Goal: Task Accomplishment & Management: Use online tool/utility

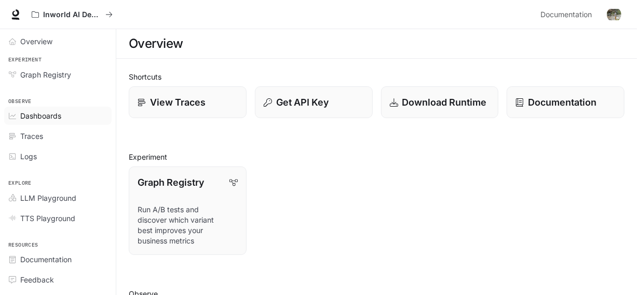
click at [25, 116] on span "Dashboards" at bounding box center [40, 115] width 41 height 11
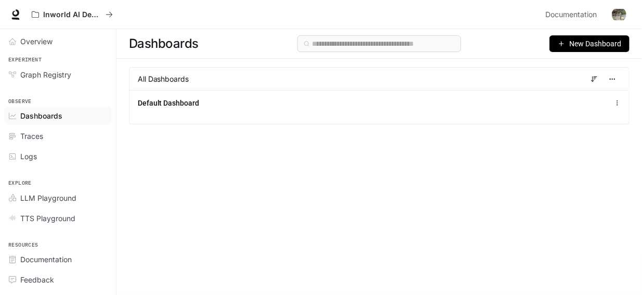
click at [591, 43] on span "New Dashboard" at bounding box center [595, 43] width 52 height 11
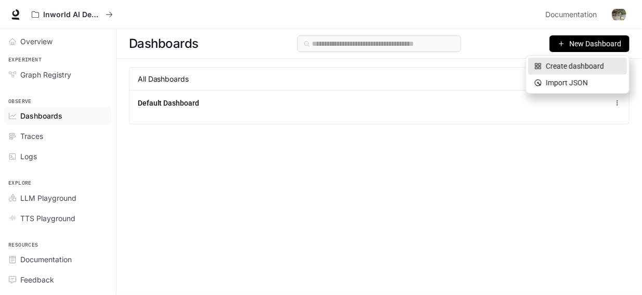
click at [570, 67] on div "Create dashboard" at bounding box center [577, 65] width 86 height 11
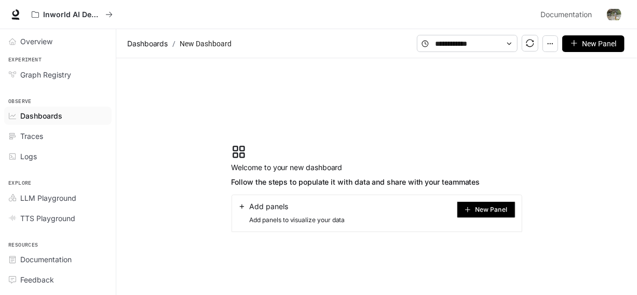
click at [475, 208] on span "New Panel" at bounding box center [491, 209] width 32 height 5
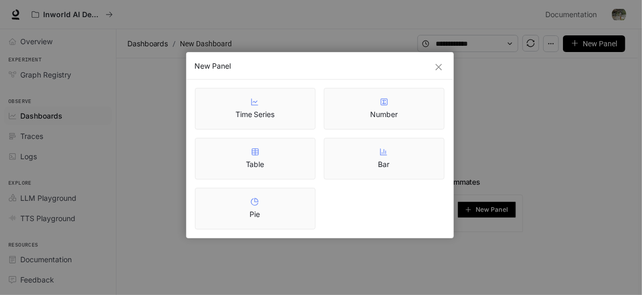
click at [431, 250] on div "New Panel Time Series Number Table Bar Pie" at bounding box center [321, 147] width 642 height 295
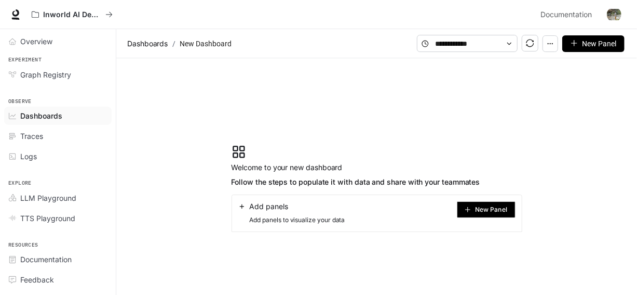
click at [491, 210] on span "New Panel" at bounding box center [491, 209] width 32 height 5
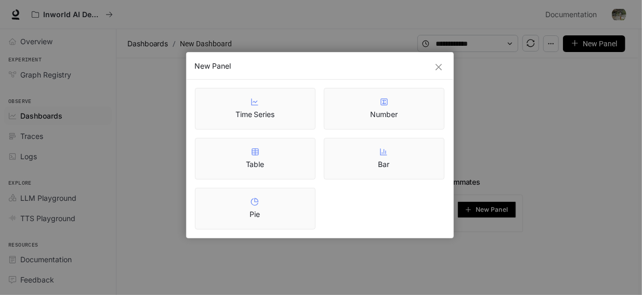
click at [438, 243] on div "New Panel Time Series Number Table Bar Pie" at bounding box center [321, 147] width 642 height 295
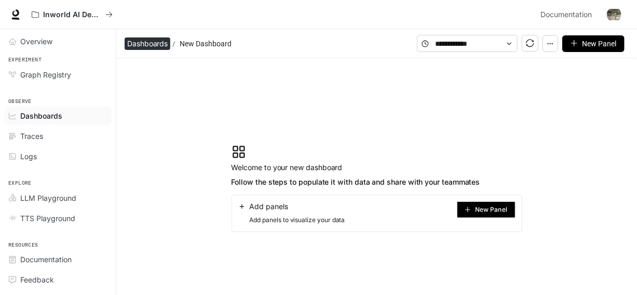
click at [153, 43] on span "Dashboards" at bounding box center [147, 43] width 41 height 12
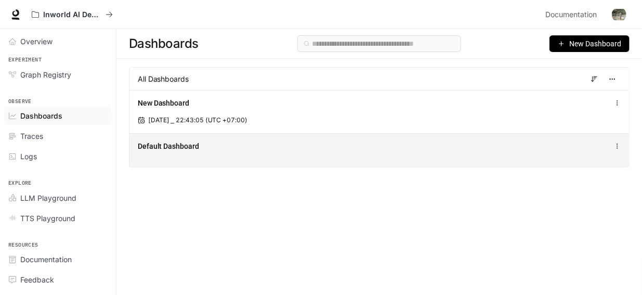
click at [616, 148] on icon at bounding box center [617, 145] width 7 height 7
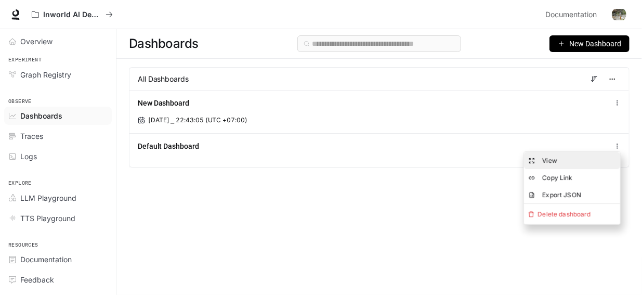
click at [560, 159] on button "View" at bounding box center [572, 160] width 96 height 17
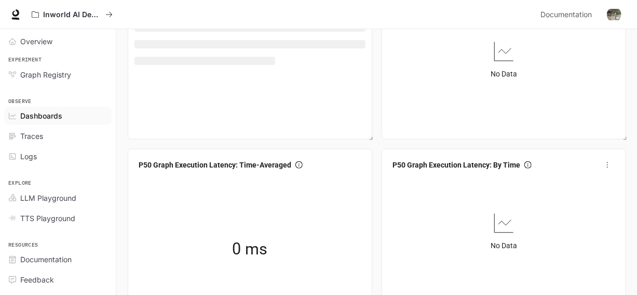
scroll to position [208, 0]
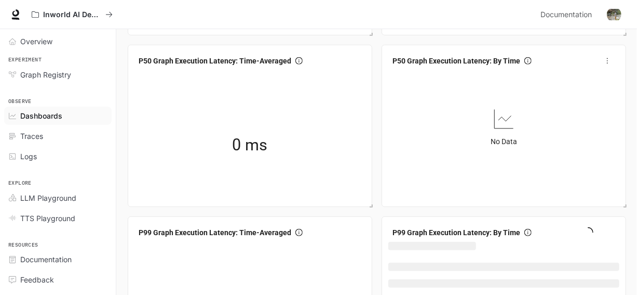
click at [608, 62] on icon "more" at bounding box center [607, 60] width 7 height 7
click at [481, 124] on div "No Data" at bounding box center [504, 126] width 231 height 113
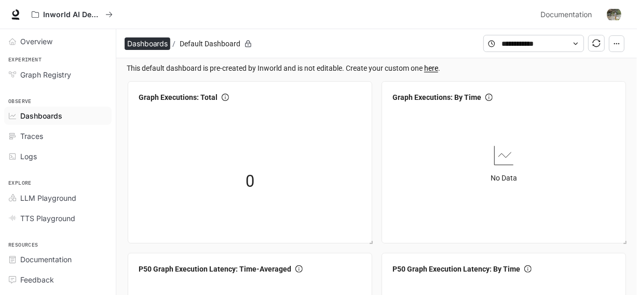
click at [155, 44] on span "Dashboards" at bounding box center [147, 43] width 41 height 12
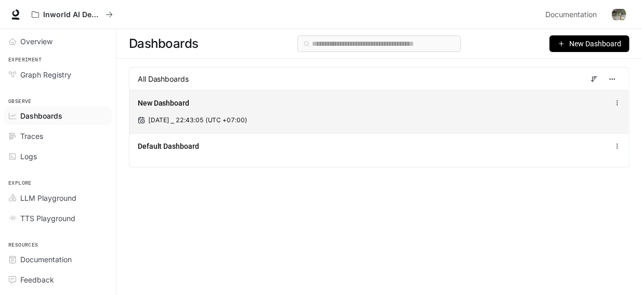
click at [175, 103] on span "New Dashboard" at bounding box center [163, 103] width 51 height 10
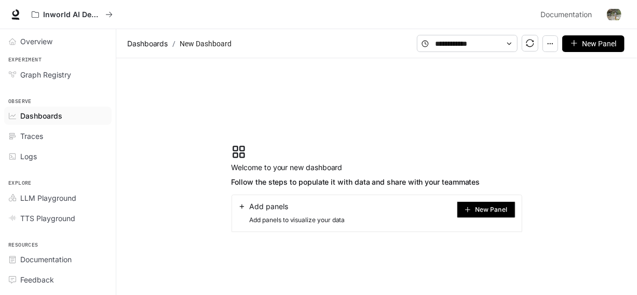
click at [552, 42] on icon "button" at bounding box center [550, 43] width 7 height 7
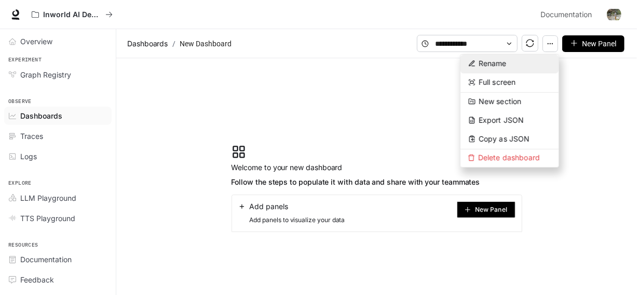
click at [484, 62] on span "Rename" at bounding box center [493, 63] width 28 height 9
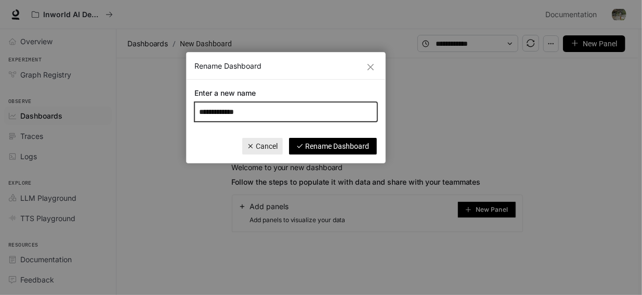
drag, startPoint x: 259, startPoint y: 110, endPoint x: 192, endPoint y: 106, distance: 67.1
click at [192, 106] on div "**********" at bounding box center [285, 104] width 198 height 50
paste input "text"
type input "***"
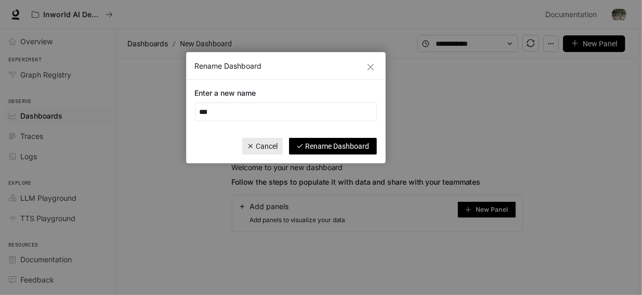
click at [322, 148] on span "Rename Dashboard" at bounding box center [337, 145] width 64 height 11
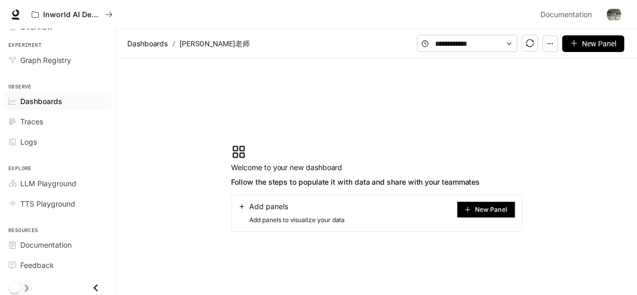
click at [551, 43] on circle "button" at bounding box center [550, 43] width 1 height 1
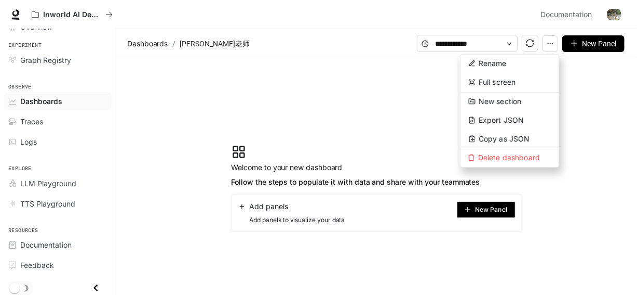
click at [393, 93] on section "Welcome to your new dashboard Follow the steps to populate it with data and sha…" at bounding box center [376, 188] width 521 height 260
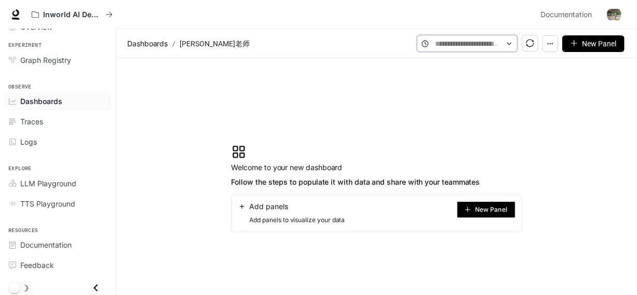
click at [473, 41] on input "text" at bounding box center [467, 43] width 64 height 11
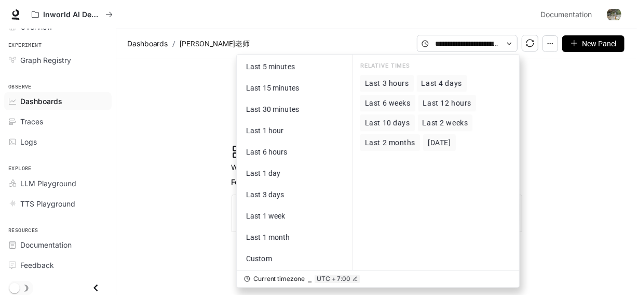
click at [605, 125] on section "Welcome to your new dashboard Follow the steps to populate it with data and sha…" at bounding box center [376, 188] width 521 height 260
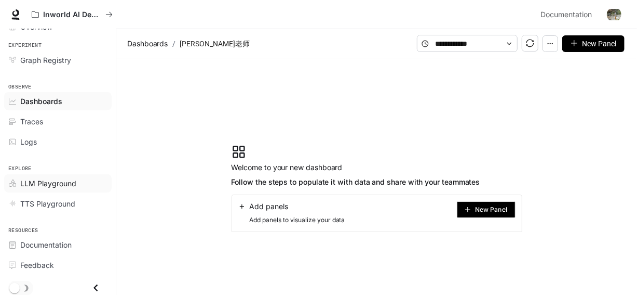
scroll to position [23, 0]
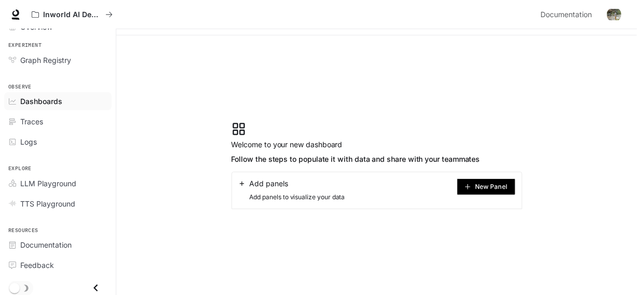
click at [45, 103] on span "Dashboards" at bounding box center [41, 101] width 42 height 11
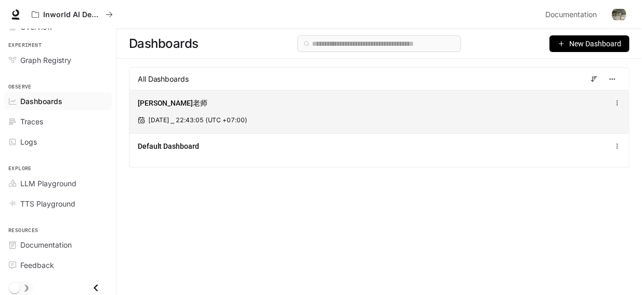
click at [179, 121] on span "[DATE] ⎯ 22:43:05 (UTC +07:00)" at bounding box center [197, 119] width 99 height 9
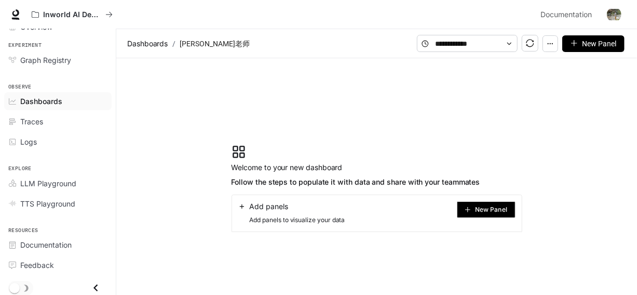
click at [477, 210] on span "New Panel" at bounding box center [491, 209] width 32 height 5
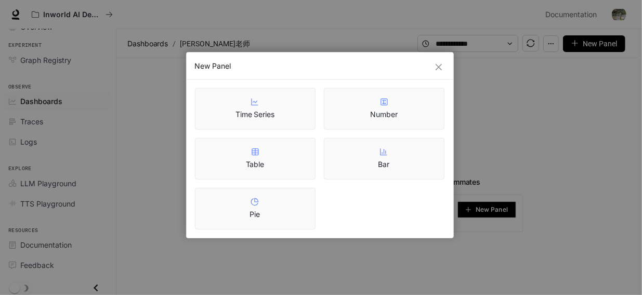
click at [393, 109] on div "Number" at bounding box center [384, 109] width 28 height 22
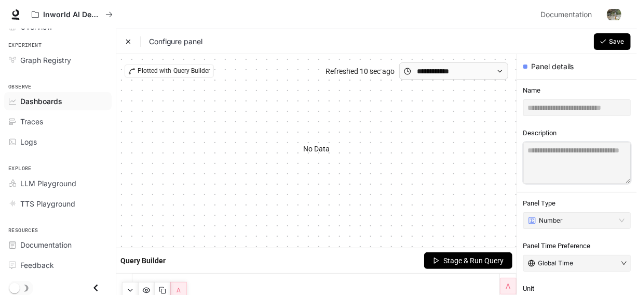
click at [550, 167] on textarea at bounding box center [578, 163] width 108 height 42
paste textarea "**********"
type textarea "*"
click at [127, 43] on icon at bounding box center [129, 41] width 4 height 4
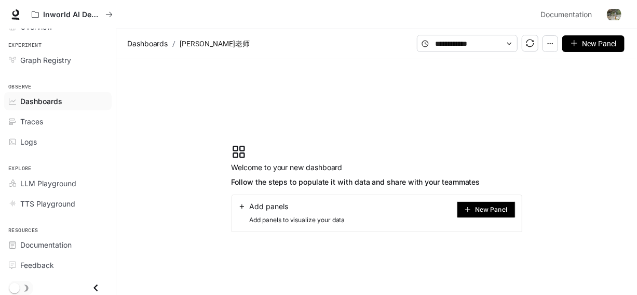
click at [355, 98] on section "Welcome to your new dashboard Follow the steps to populate it with data and sha…" at bounding box center [376, 188] width 521 height 260
click at [190, 47] on article "[PERSON_NAME]老师" at bounding box center [215, 44] width 74 height 20
click at [157, 43] on span "Dashboards" at bounding box center [147, 43] width 41 height 12
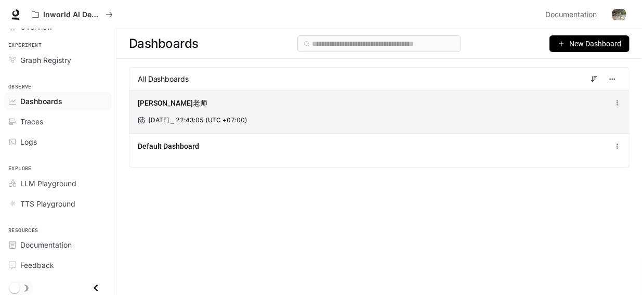
click at [615, 102] on icon at bounding box center [617, 102] width 7 height 7
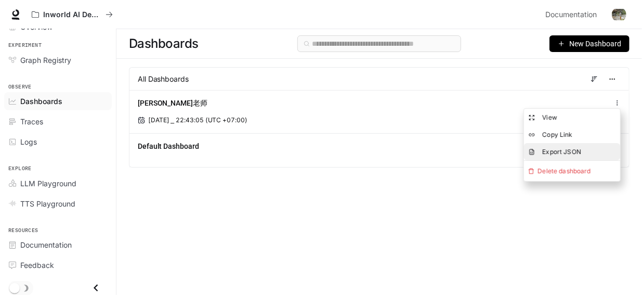
click at [576, 148] on span "Export JSON" at bounding box center [561, 152] width 39 height 8
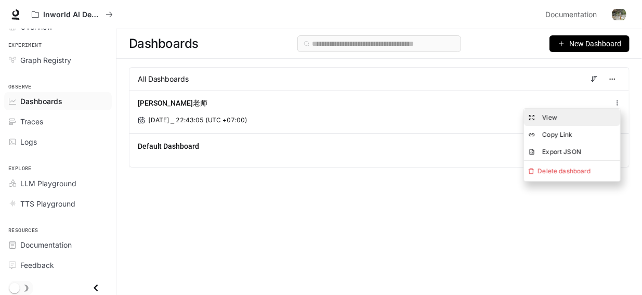
click at [557, 115] on button "View" at bounding box center [572, 117] width 96 height 17
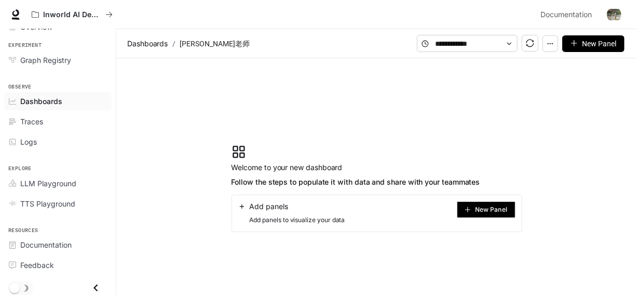
click at [485, 208] on span "New Panel" at bounding box center [491, 209] width 32 height 5
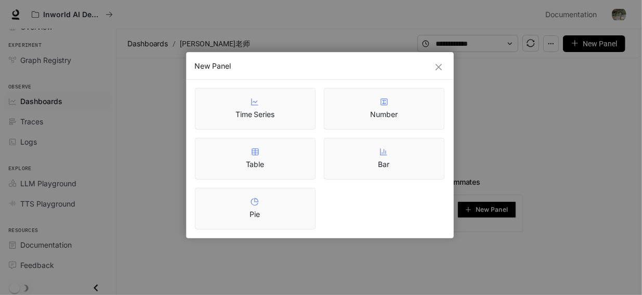
click at [391, 115] on article "Number" at bounding box center [384, 114] width 28 height 10
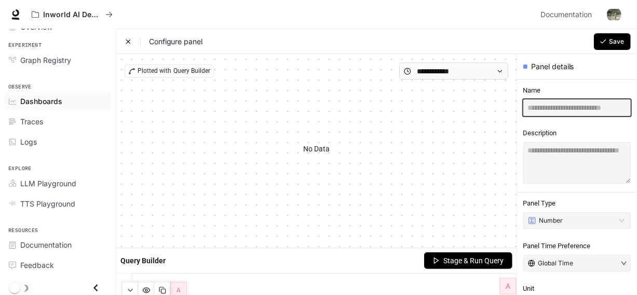
click at [548, 110] on input "text" at bounding box center [578, 107] width 108 height 17
click at [556, 111] on input "text" at bounding box center [578, 107] width 108 height 17
paste input "***"
type input "***"
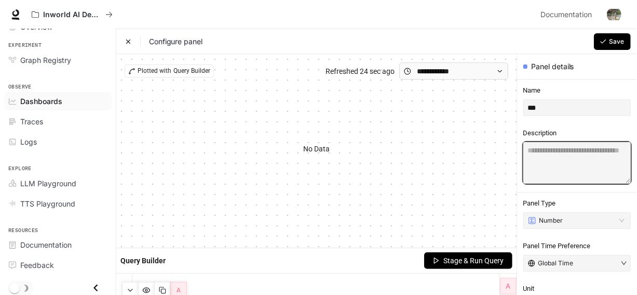
click at [541, 147] on textarea at bounding box center [578, 163] width 108 height 42
paste textarea "**********"
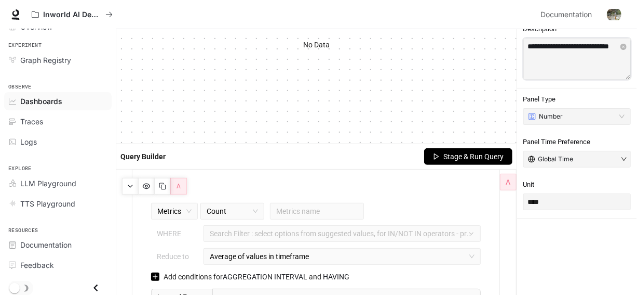
scroll to position [140, 0]
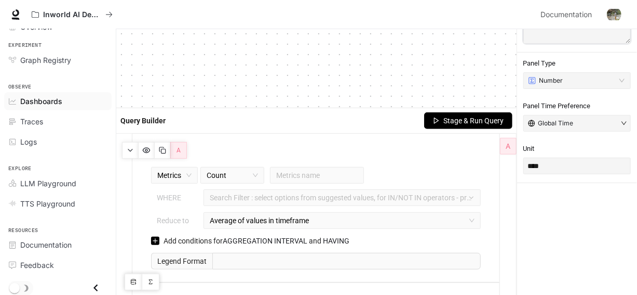
type textarea "**********"
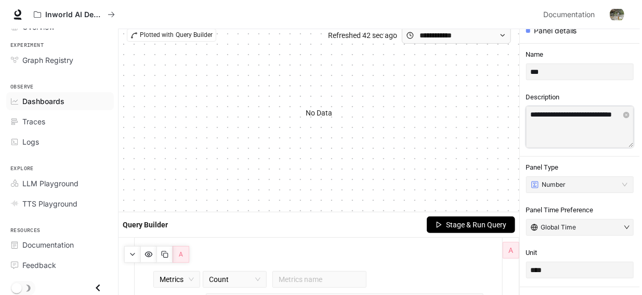
scroll to position [0, 0]
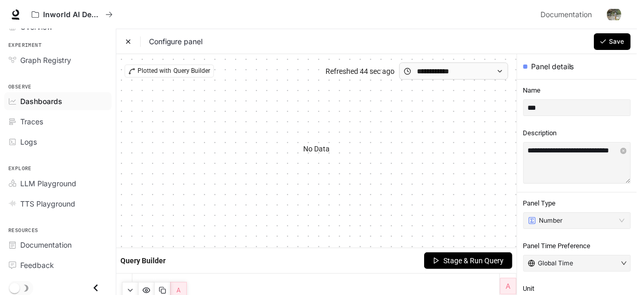
click at [611, 41] on span "Save" at bounding box center [616, 41] width 15 height 9
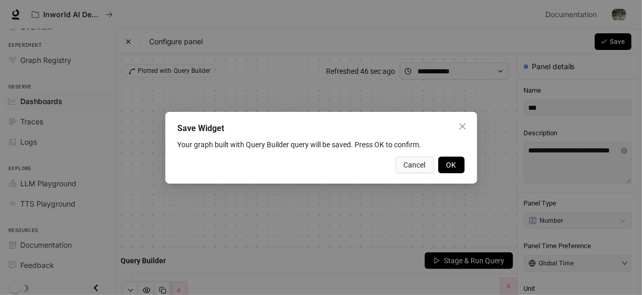
click at [457, 165] on button "OK" at bounding box center [451, 164] width 26 height 17
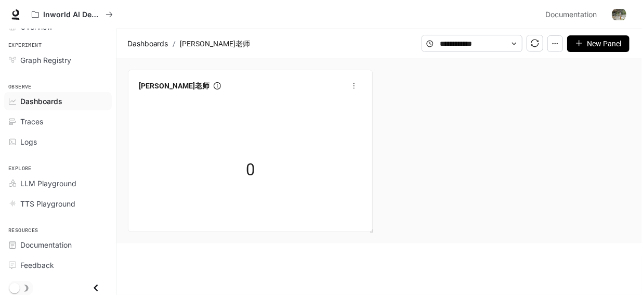
click at [250, 174] on span "0" at bounding box center [250, 169] width 9 height 25
click at [94, 284] on icon "Close drawer" at bounding box center [96, 287] width 4 height 7
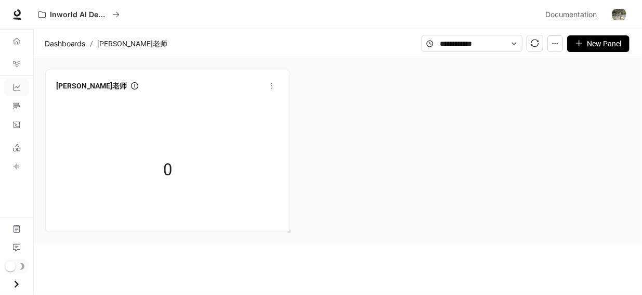
click at [167, 183] on div "0" at bounding box center [168, 170] width 104 height 66
click at [556, 44] on icon "button" at bounding box center [554, 43] width 7 height 7
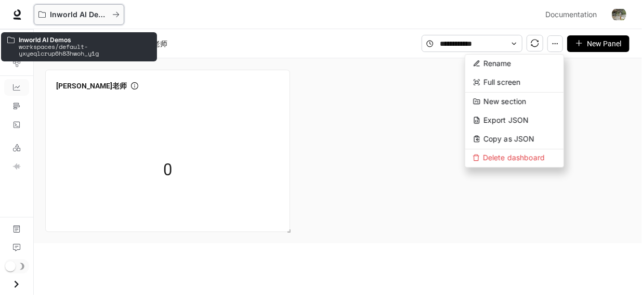
click at [99, 15] on p "Inworld AI Demos" at bounding box center [79, 14] width 58 height 9
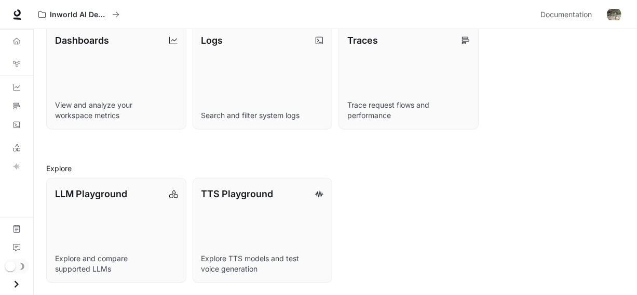
scroll to position [243, 0]
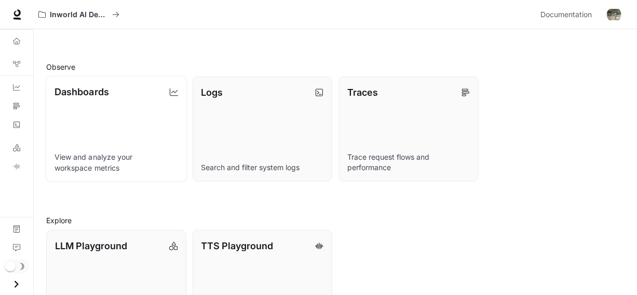
click at [108, 91] on p "Dashboards" at bounding box center [82, 92] width 55 height 14
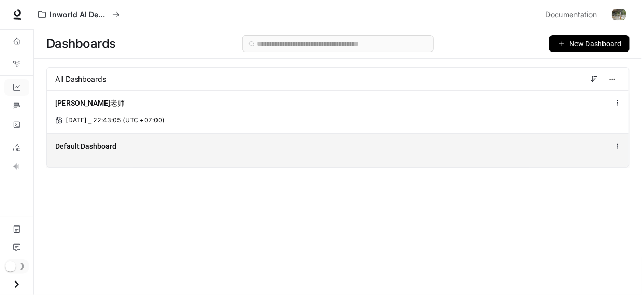
click at [109, 145] on span "Default Dashboard" at bounding box center [85, 146] width 61 height 10
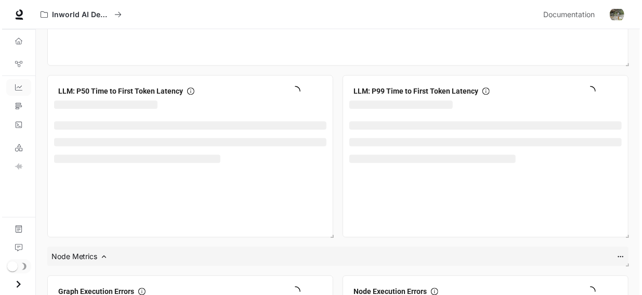
scroll to position [1360, 0]
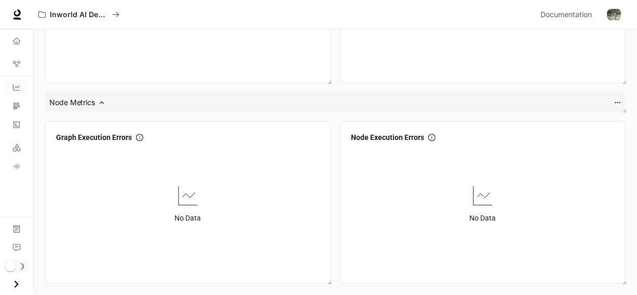
click at [614, 15] on img "button" at bounding box center [614, 14] width 15 height 15
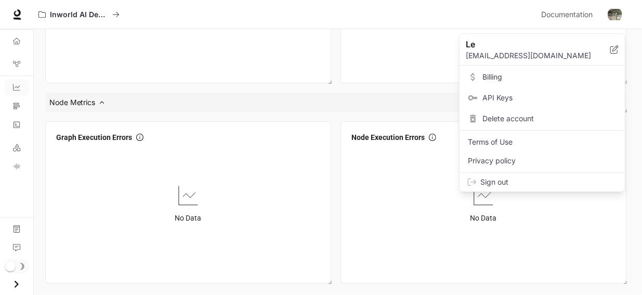
click at [508, 179] on span "Sign out" at bounding box center [548, 182] width 136 height 10
